Goal: Task Accomplishment & Management: Use online tool/utility

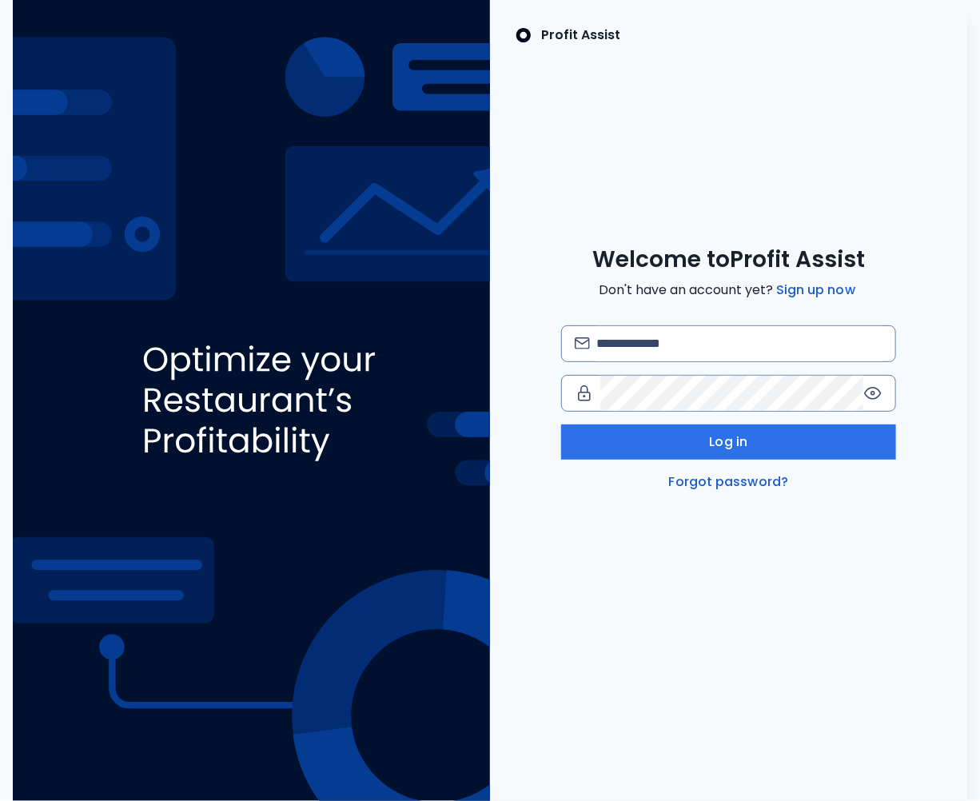
click at [670, 362] on div "Log in Forgot password?" at bounding box center [728, 408] width 334 height 166
click at [646, 343] on input "email" at bounding box center [739, 343] width 286 height 35
type input "**********"
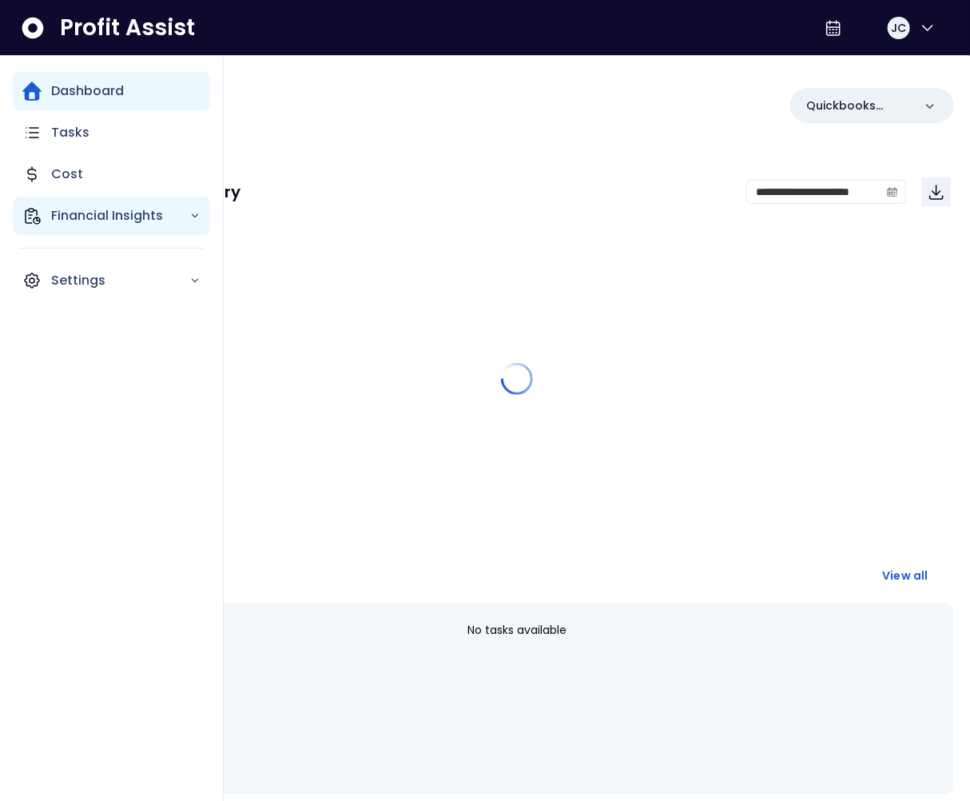
click at [58, 217] on p "Financial Insights" at bounding box center [120, 215] width 138 height 19
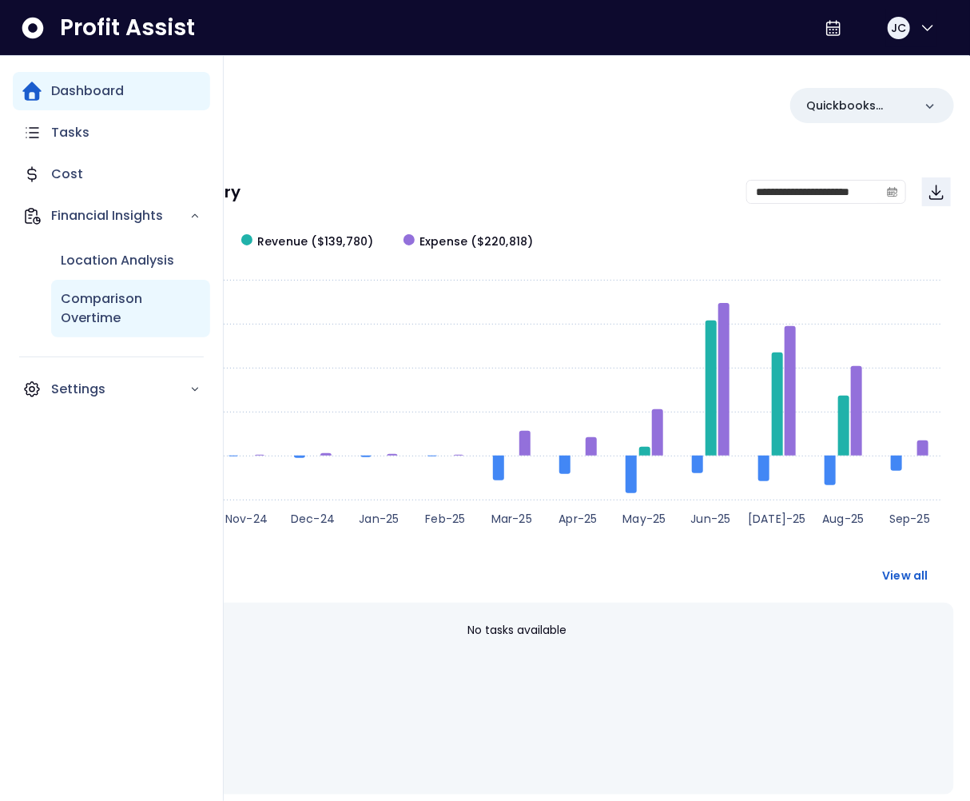
click at [110, 300] on p "Comparison Overtime" at bounding box center [131, 308] width 140 height 38
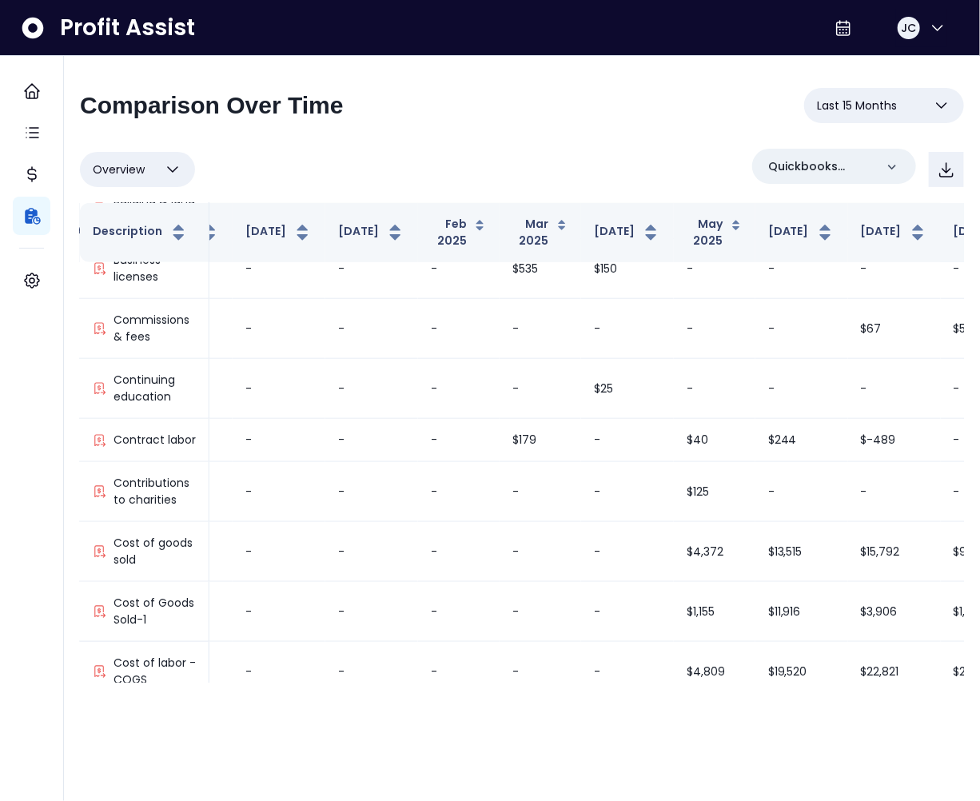
scroll to position [0, 523]
